Goal: Obtain resource: Download file/media

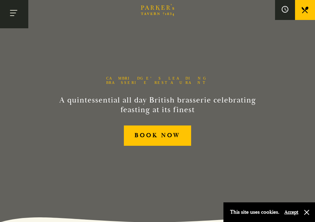
click at [16, 12] on button "Toggle navigation" at bounding box center [14, 14] width 28 height 28
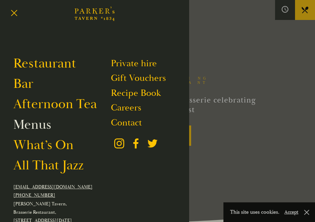
click at [38, 128] on link "Menus" at bounding box center [32, 125] width 38 height 17
click at [19, 11] on button "Toggle navigation" at bounding box center [14, 14] width 28 height 28
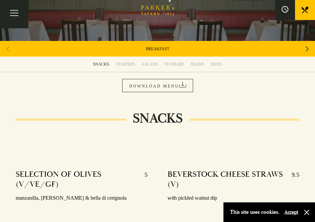
scroll to position [87, 0]
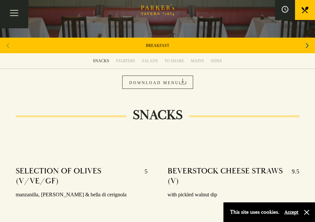
click at [174, 80] on link "DOWNLOAD MENU" at bounding box center [157, 82] width 71 height 13
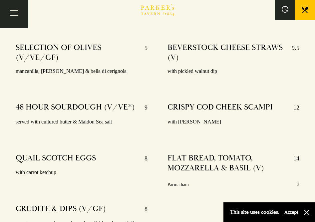
scroll to position [0, 0]
